Goal: Navigation & Orientation: Find specific page/section

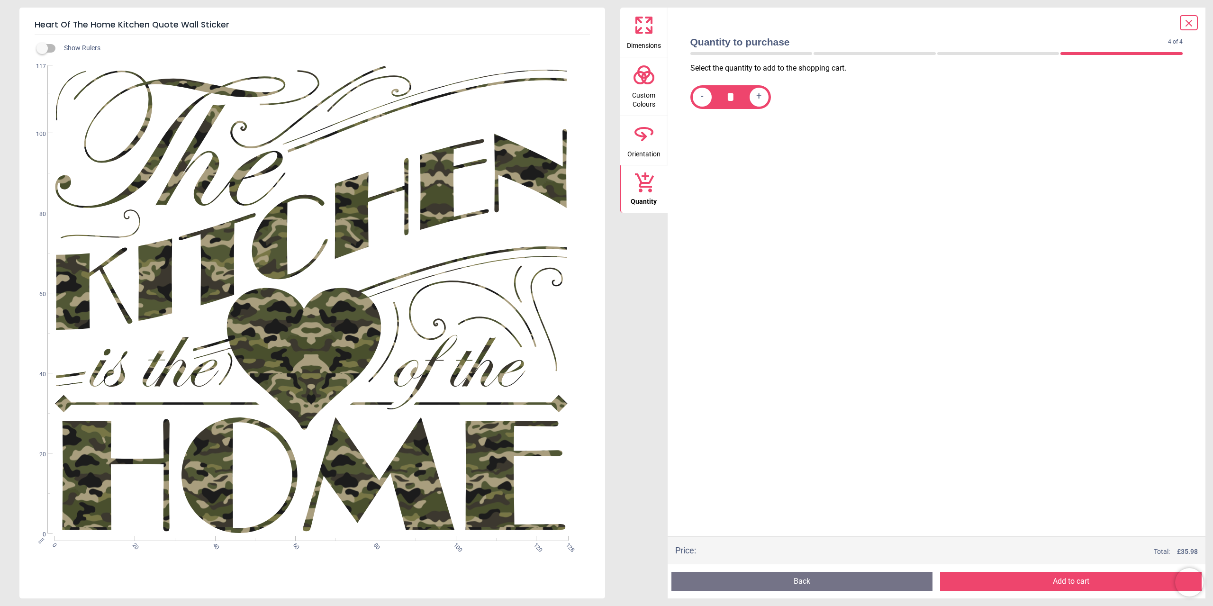
scroll to position [47, 0]
click at [850, 581] on button "Back" at bounding box center [801, 581] width 261 height 19
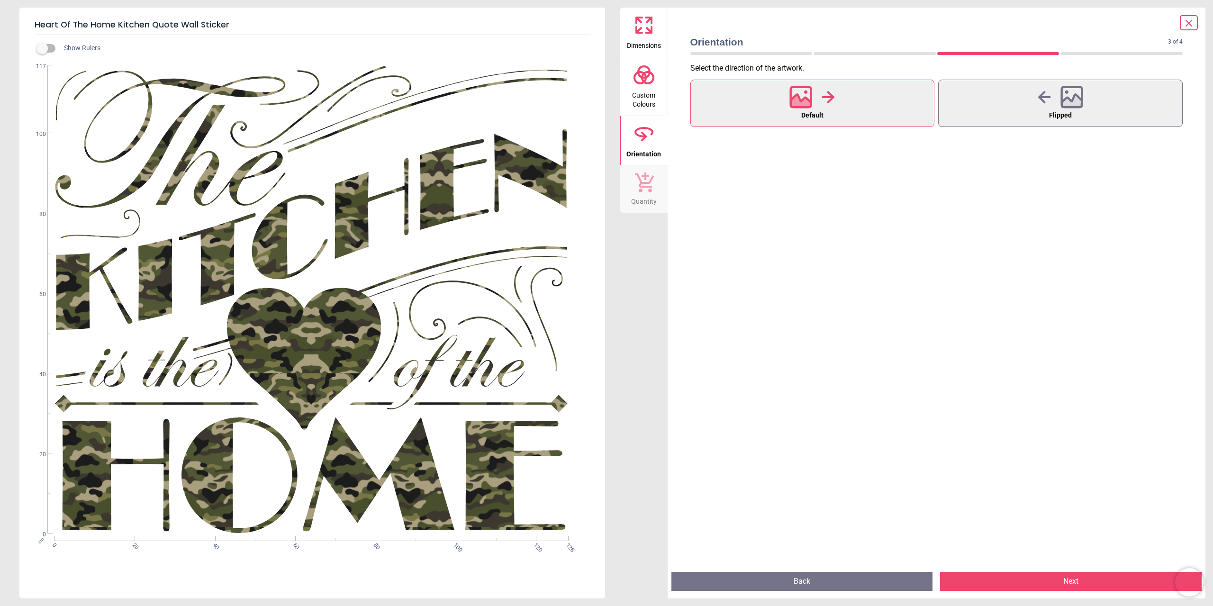
click at [848, 575] on button "Back" at bounding box center [801, 581] width 261 height 19
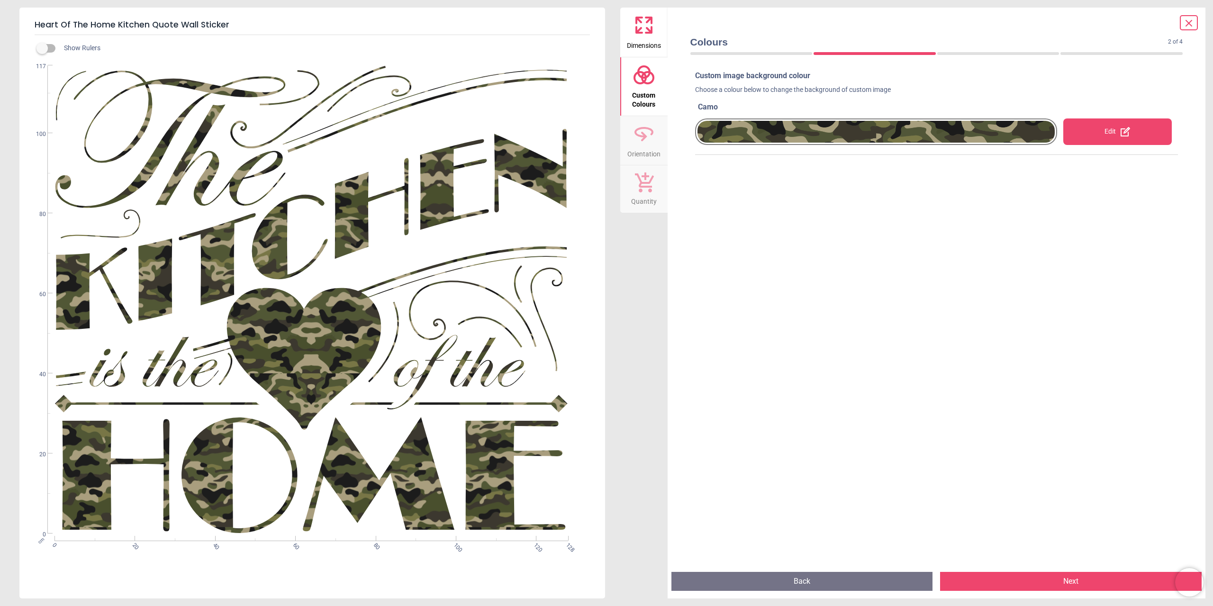
click at [1187, 20] on icon at bounding box center [1188, 23] width 11 height 11
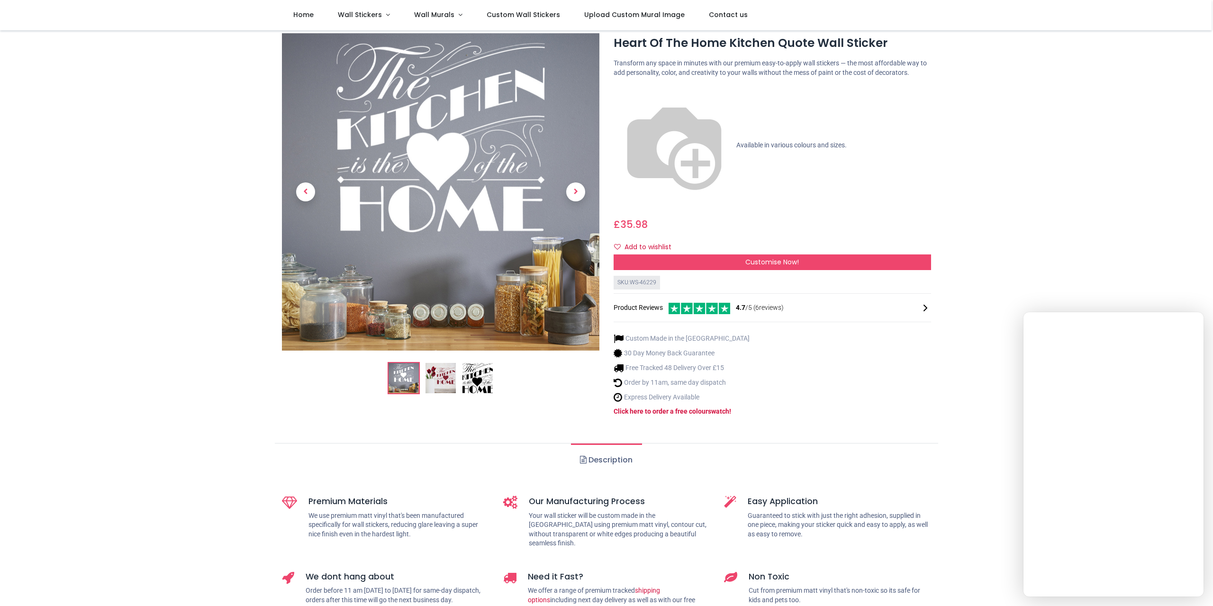
scroll to position [0, 0]
